Goal: Navigation & Orientation: Find specific page/section

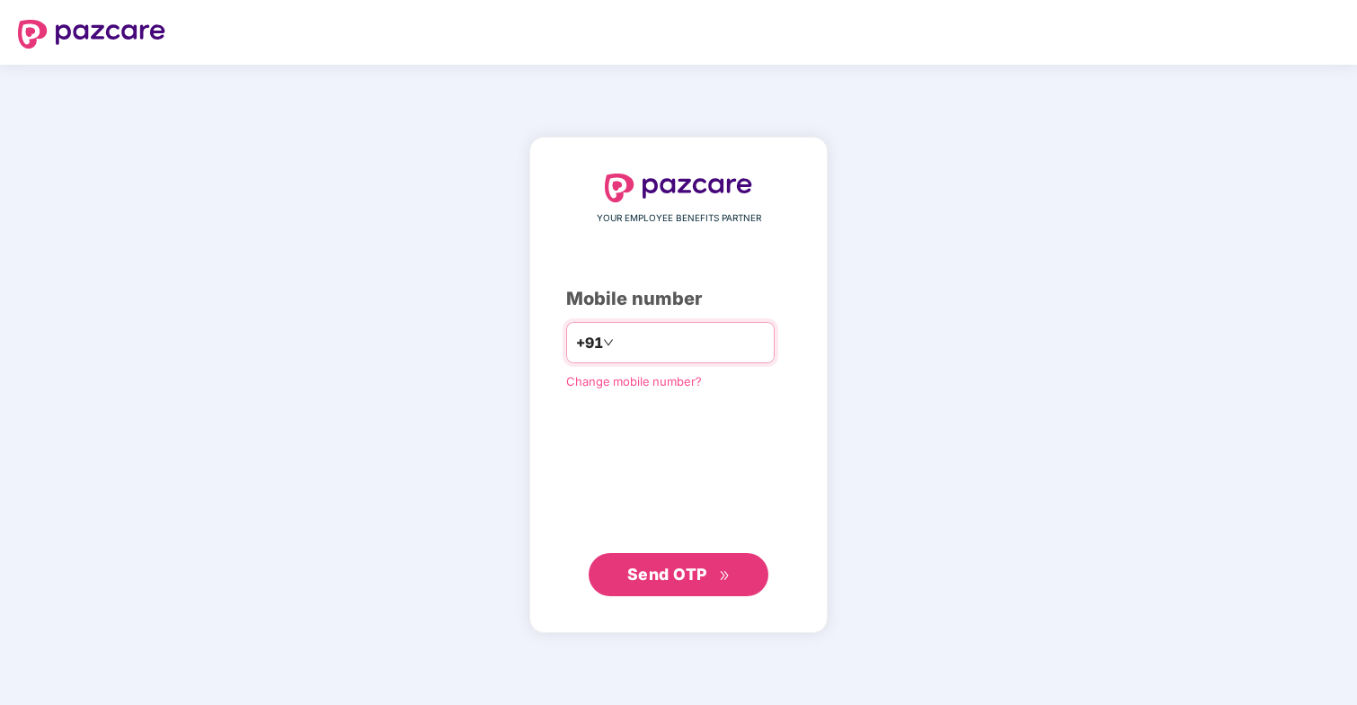
type input "**********"
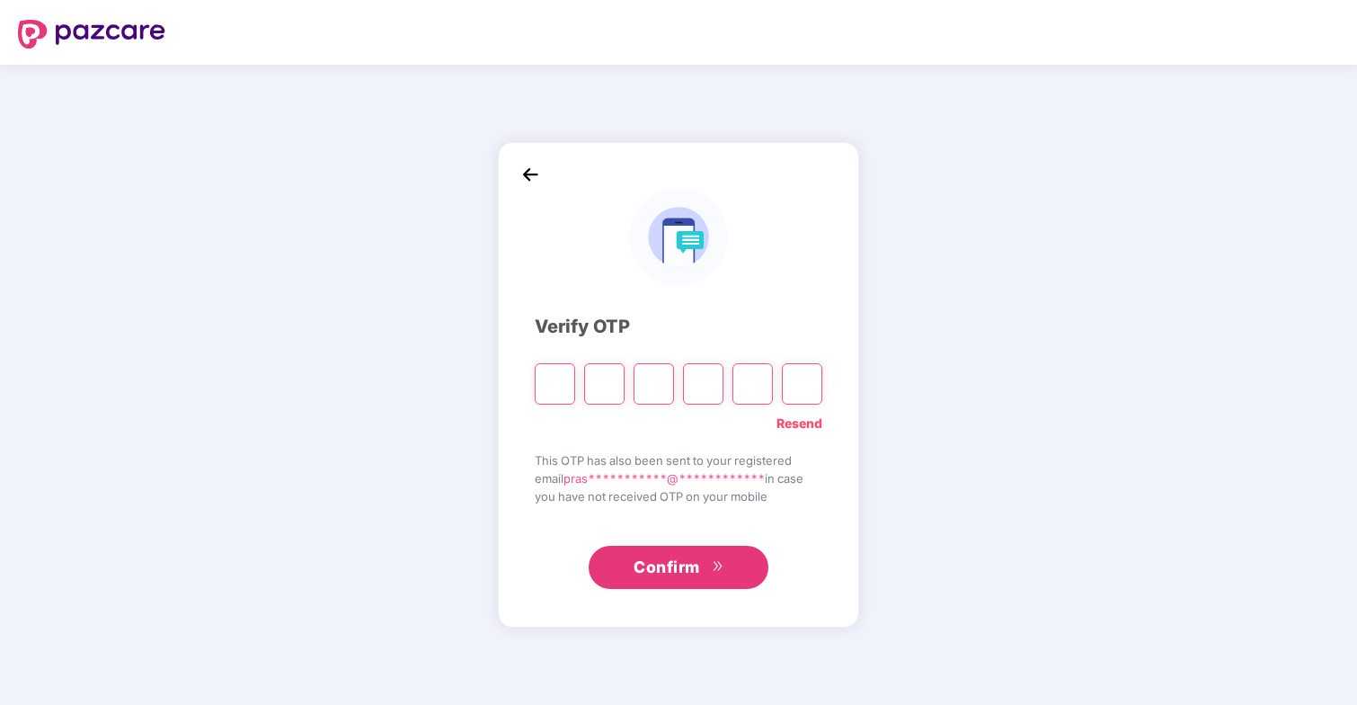
type input "*"
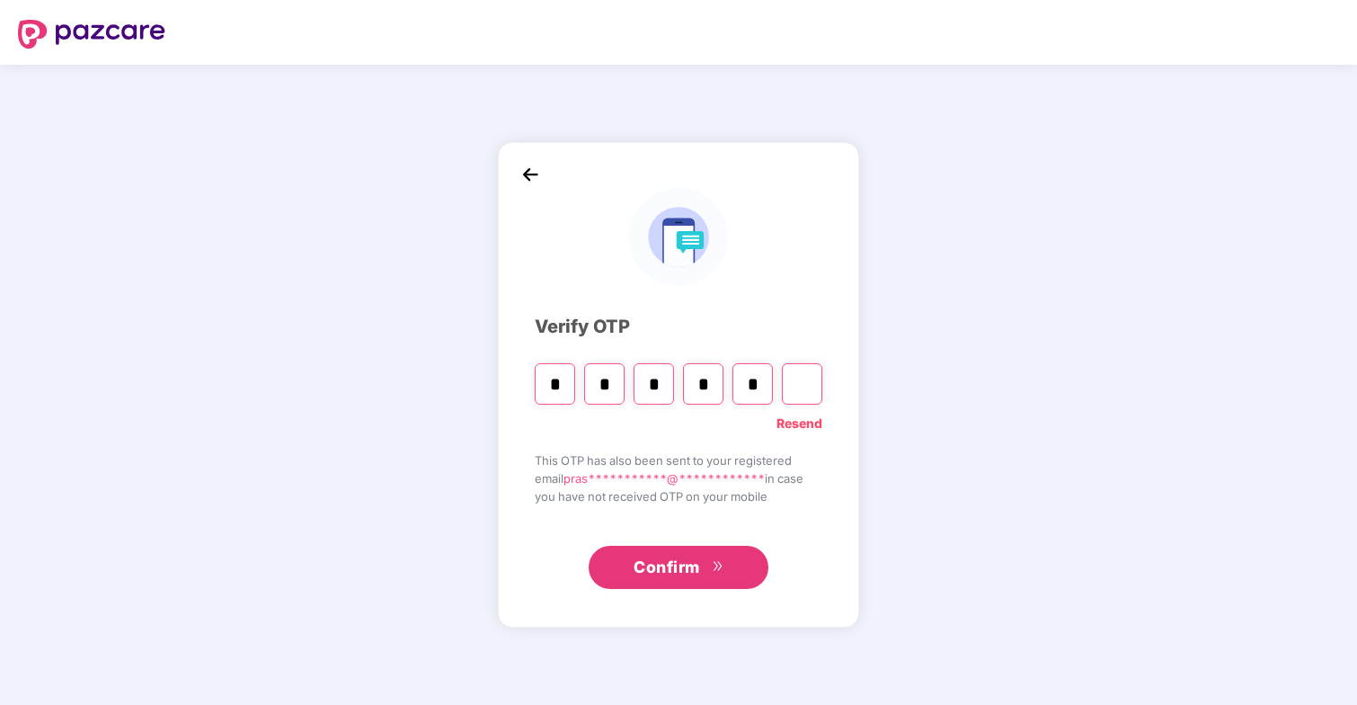
type input "*"
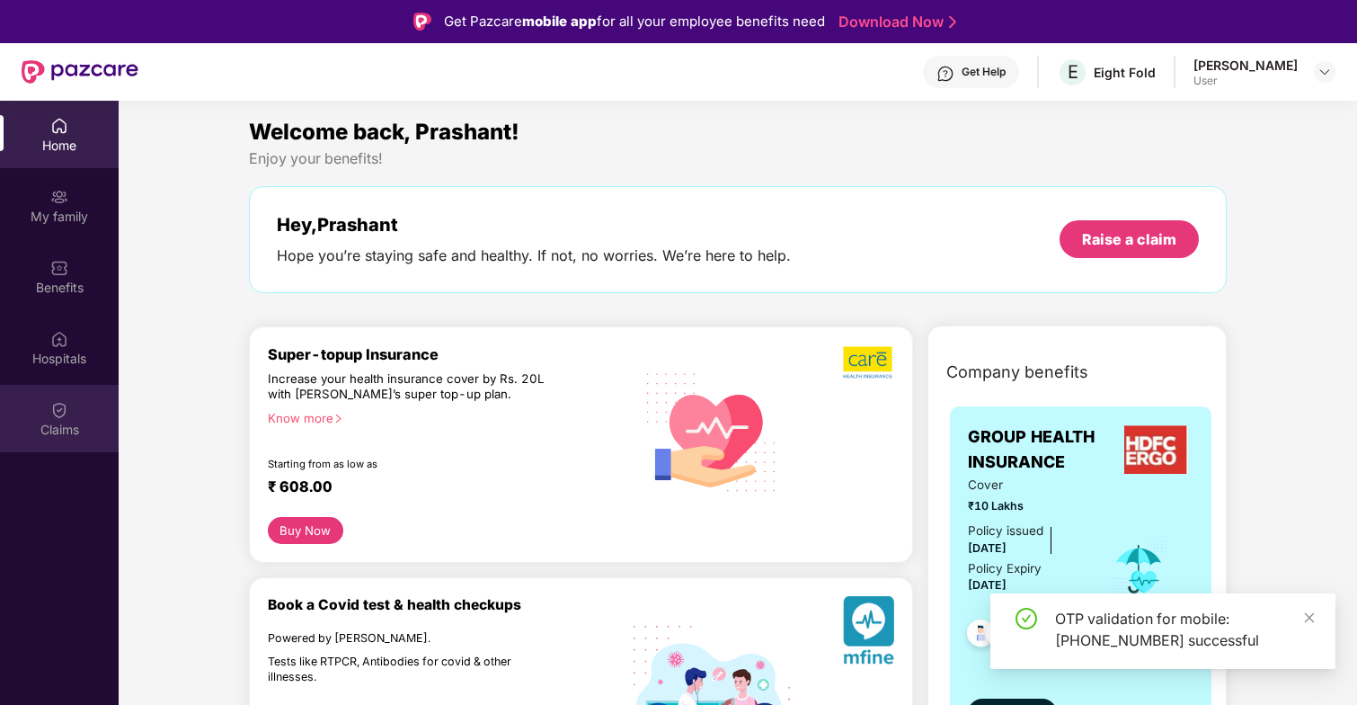
click at [84, 395] on div "Claims" at bounding box center [59, 418] width 119 height 67
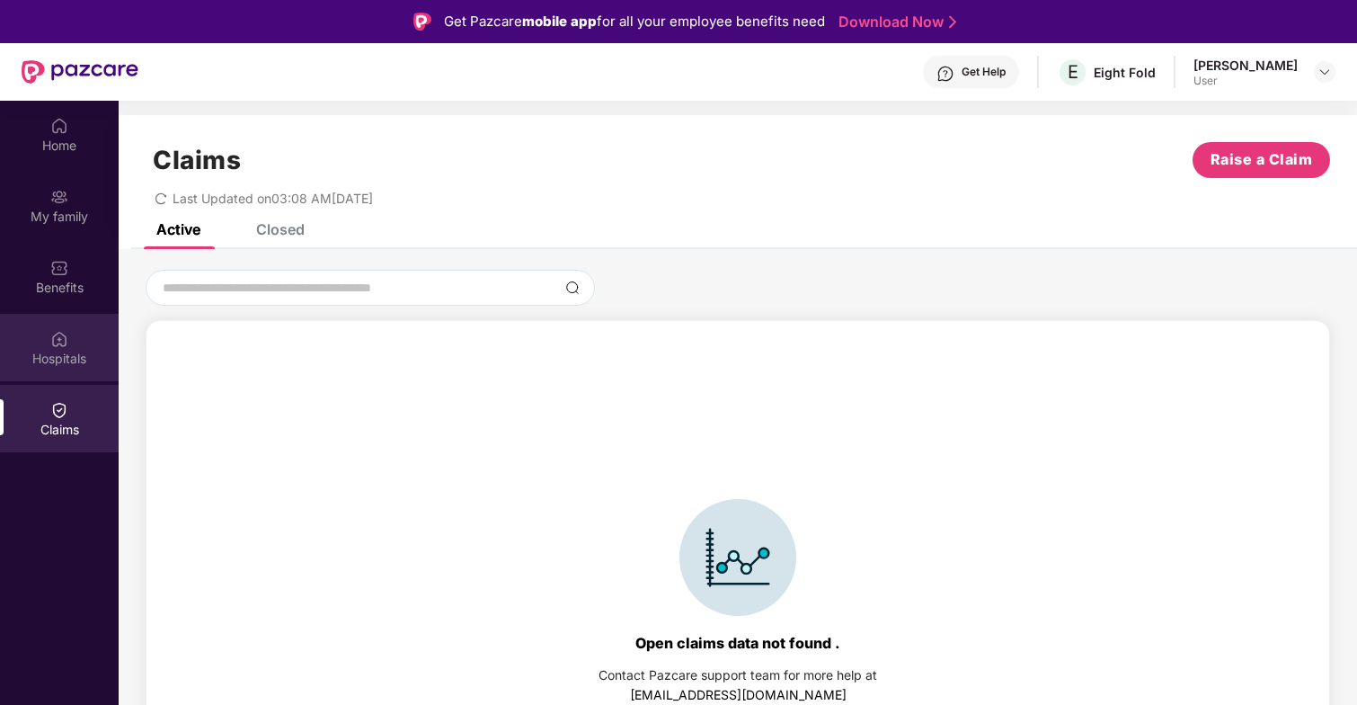
click at [69, 328] on div "Hospitals" at bounding box center [59, 347] width 119 height 67
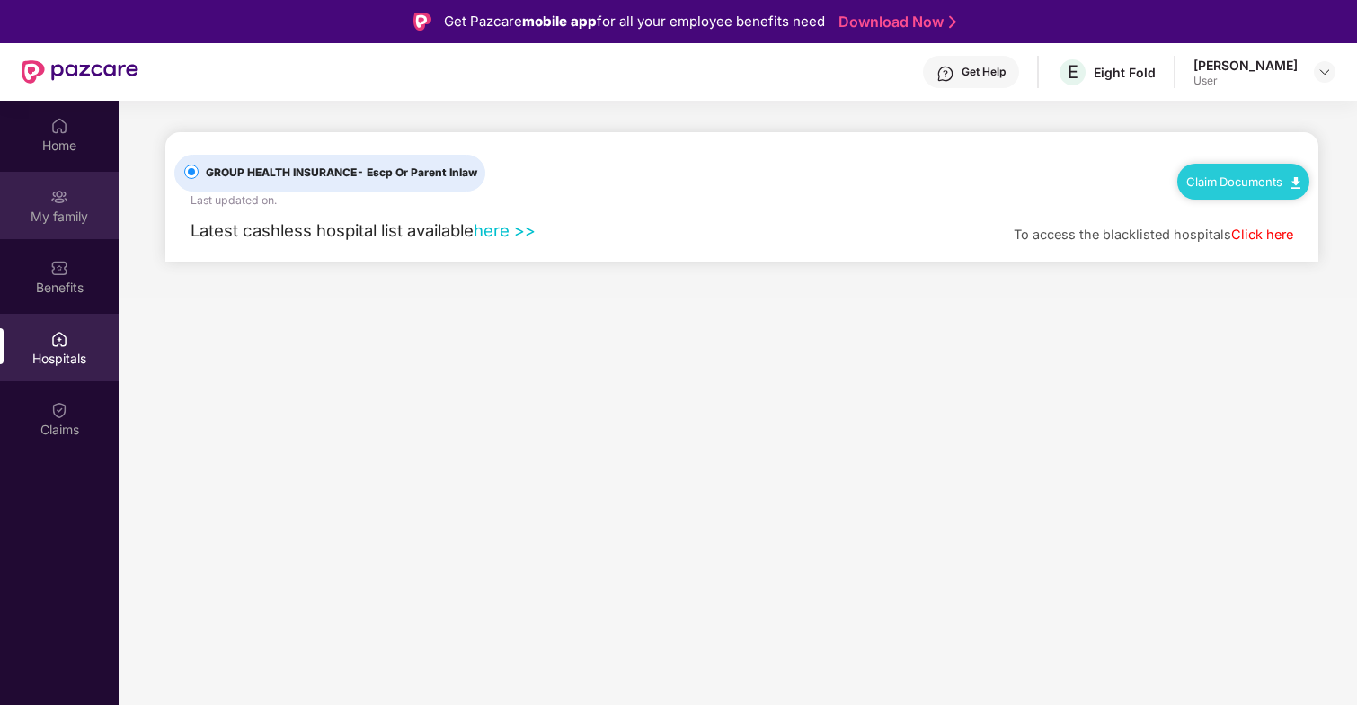
click at [78, 218] on div "My family" at bounding box center [59, 217] width 119 height 18
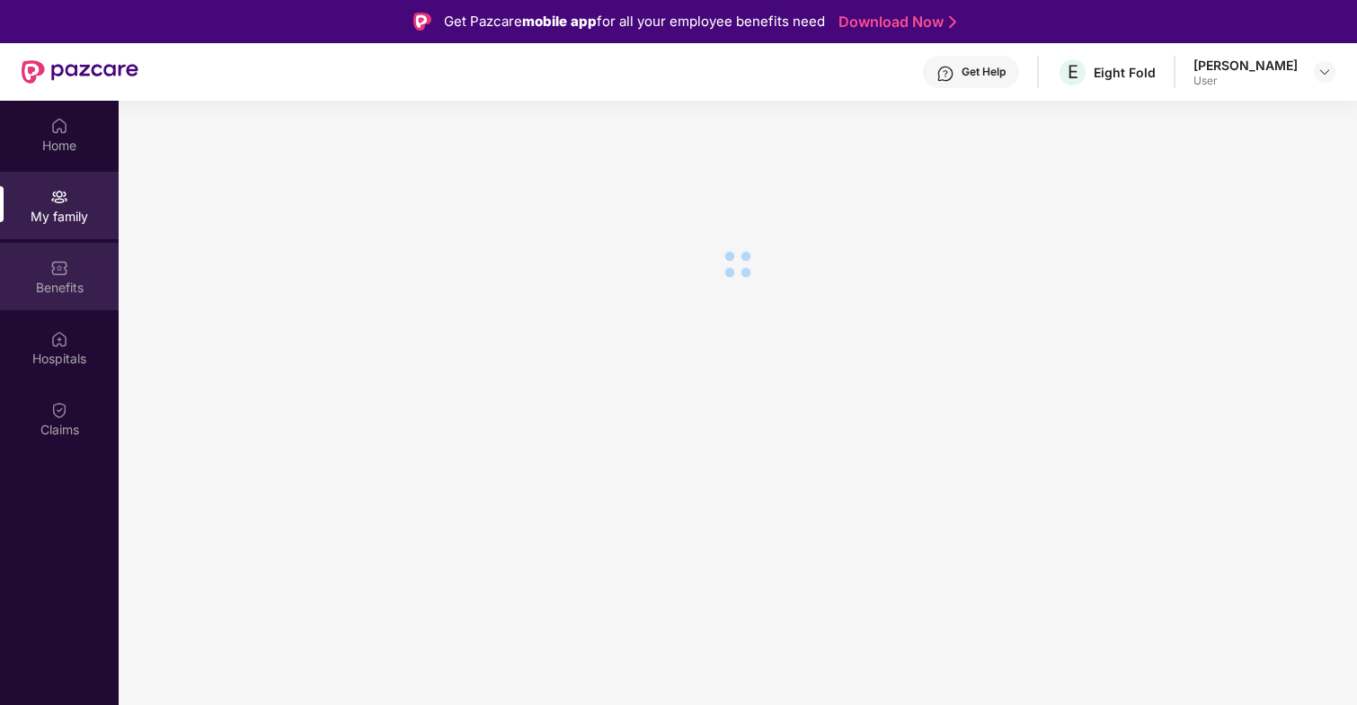
click at [72, 262] on div "Benefits" at bounding box center [59, 276] width 119 height 67
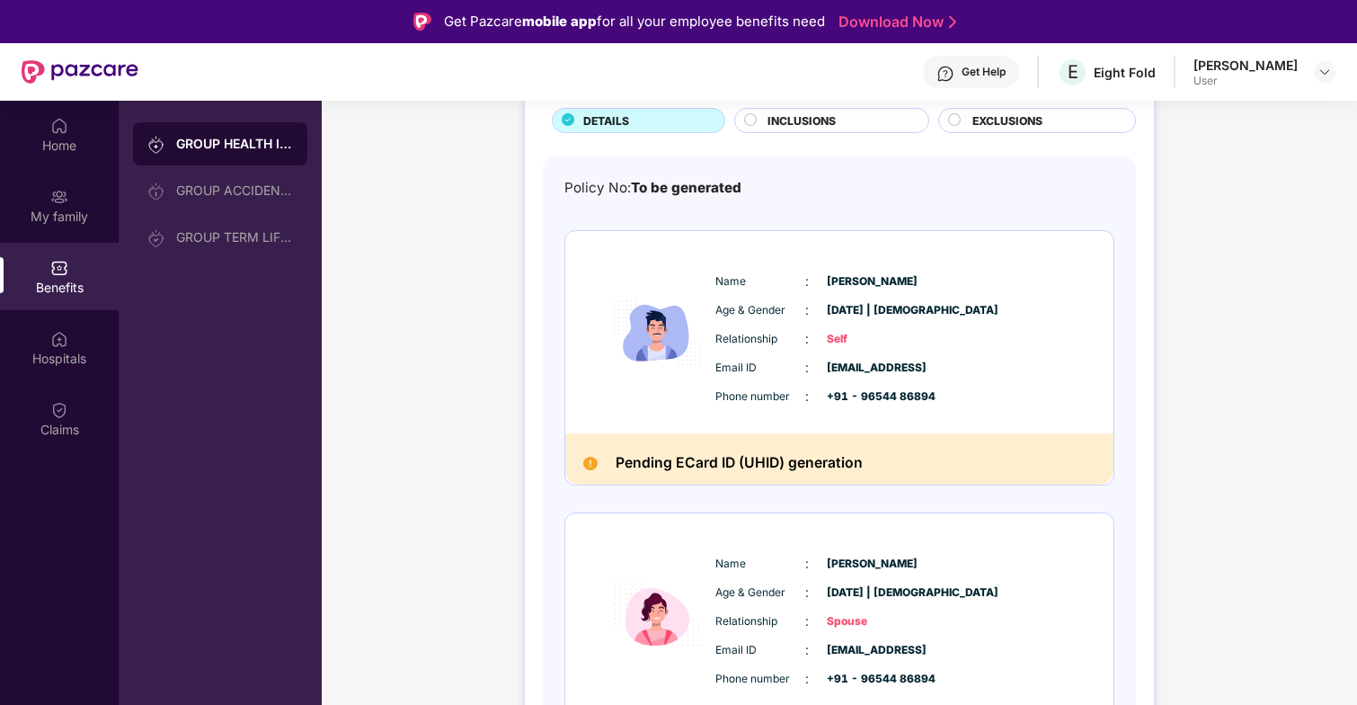
scroll to position [125, 0]
